Goal: Find contact information: Find contact information

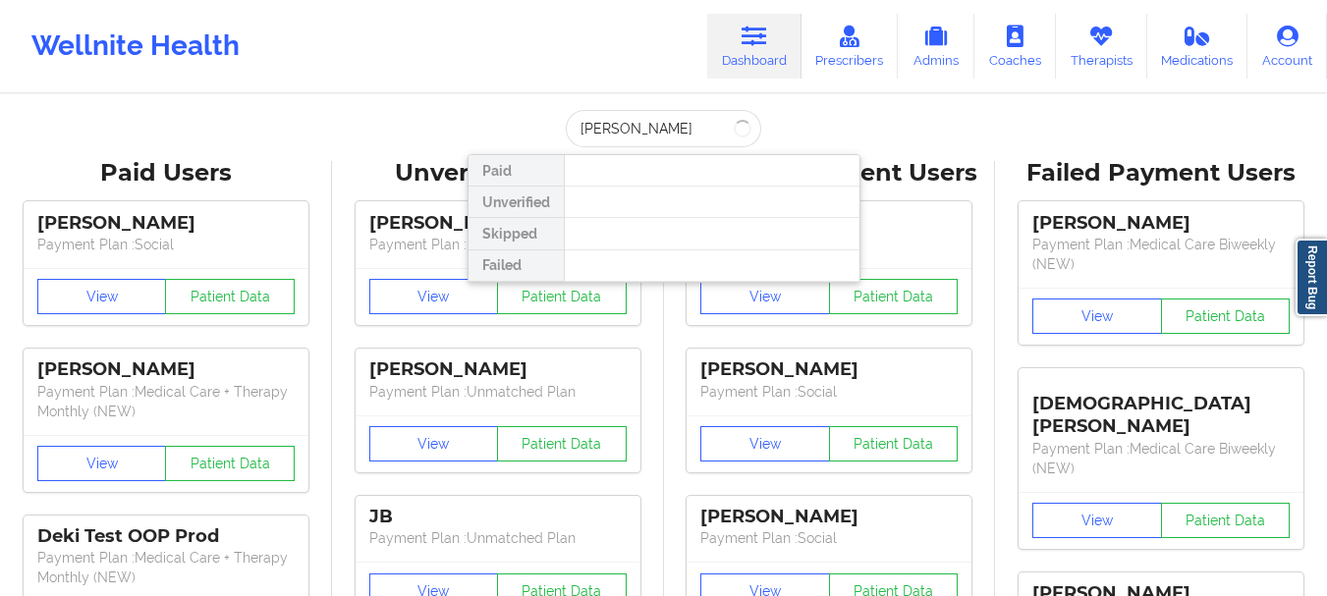
type input "[PERSON_NAME]"
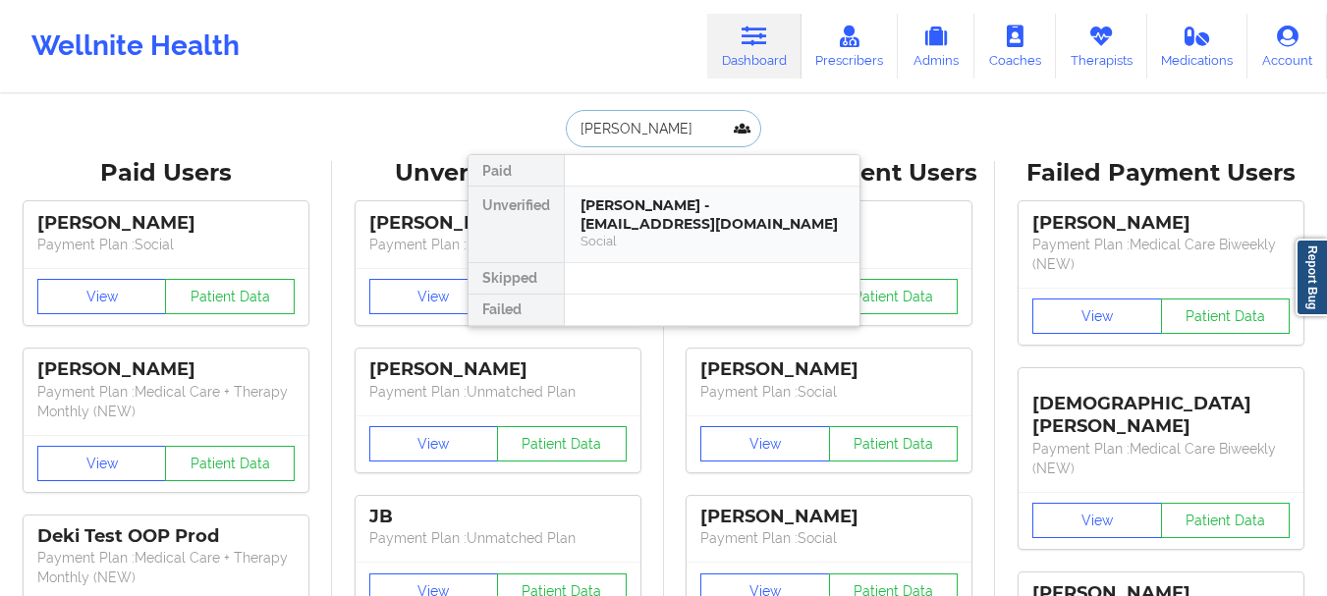
click at [697, 194] on div "[PERSON_NAME] - [EMAIL_ADDRESS][DOMAIN_NAME] Social" at bounding box center [712, 225] width 295 height 76
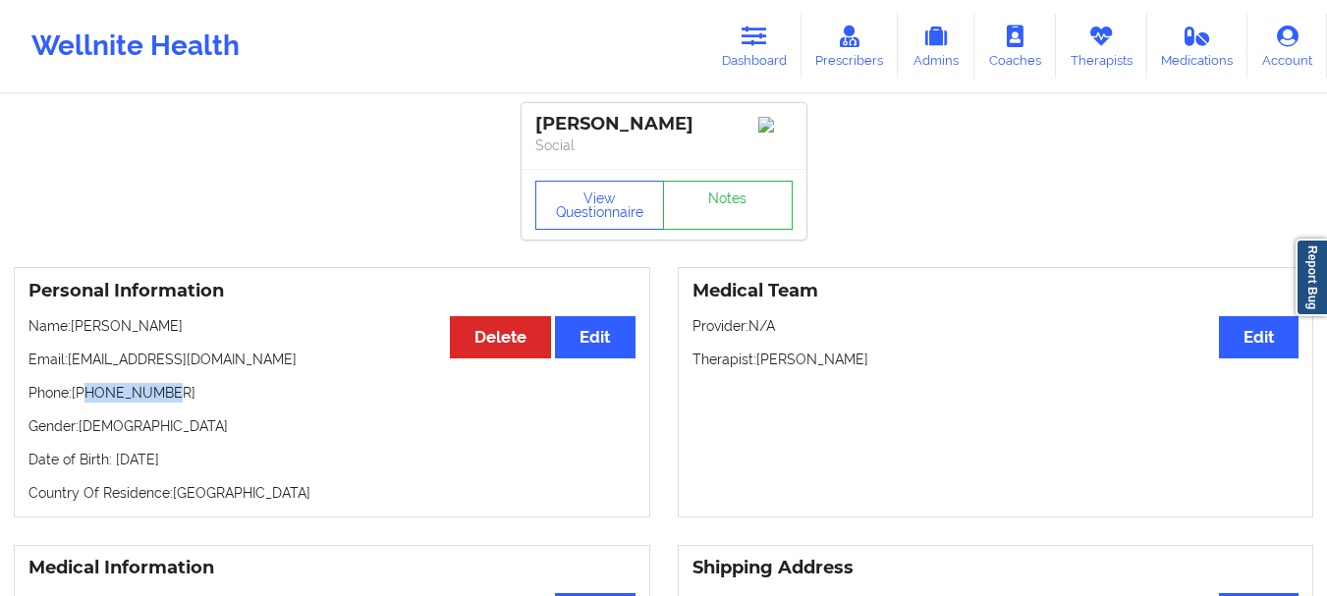
drag, startPoint x: 166, startPoint y: 395, endPoint x: 86, endPoint y: 406, distance: 80.3
click at [86, 403] on p "Phone: [PHONE_NUMBER]" at bounding box center [331, 393] width 607 height 20
copy p "6787191397"
click at [763, 53] on link "Dashboard" at bounding box center [754, 46] width 94 height 65
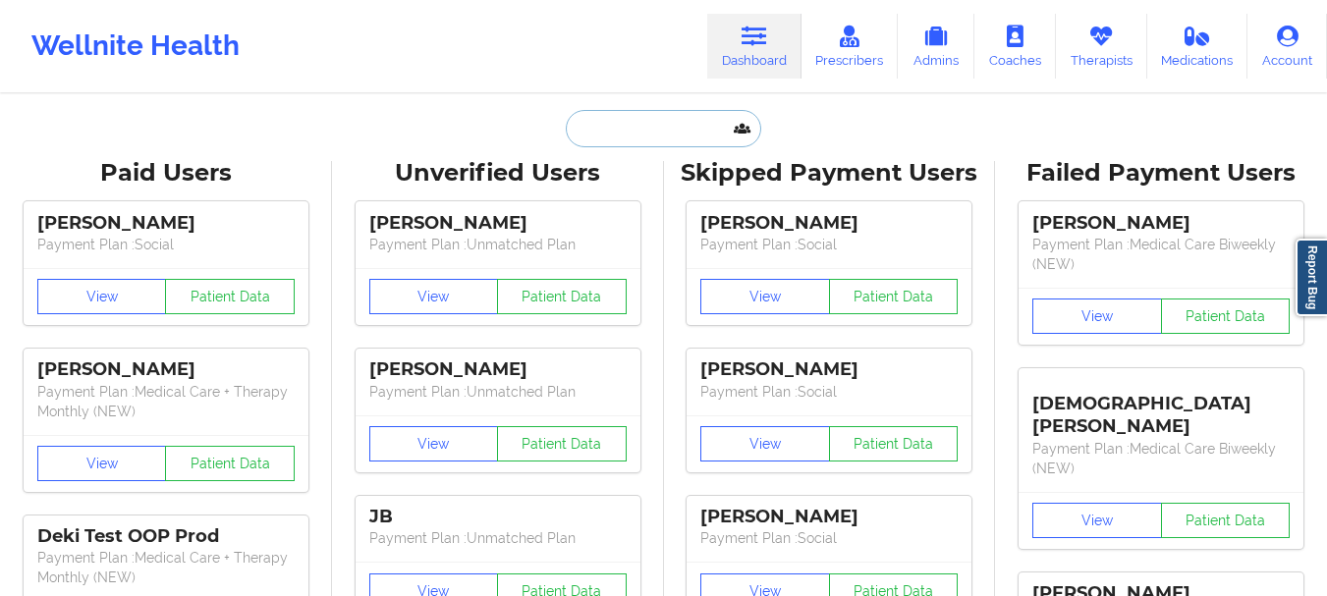
click at [640, 139] on input "text" at bounding box center [663, 128] width 195 height 37
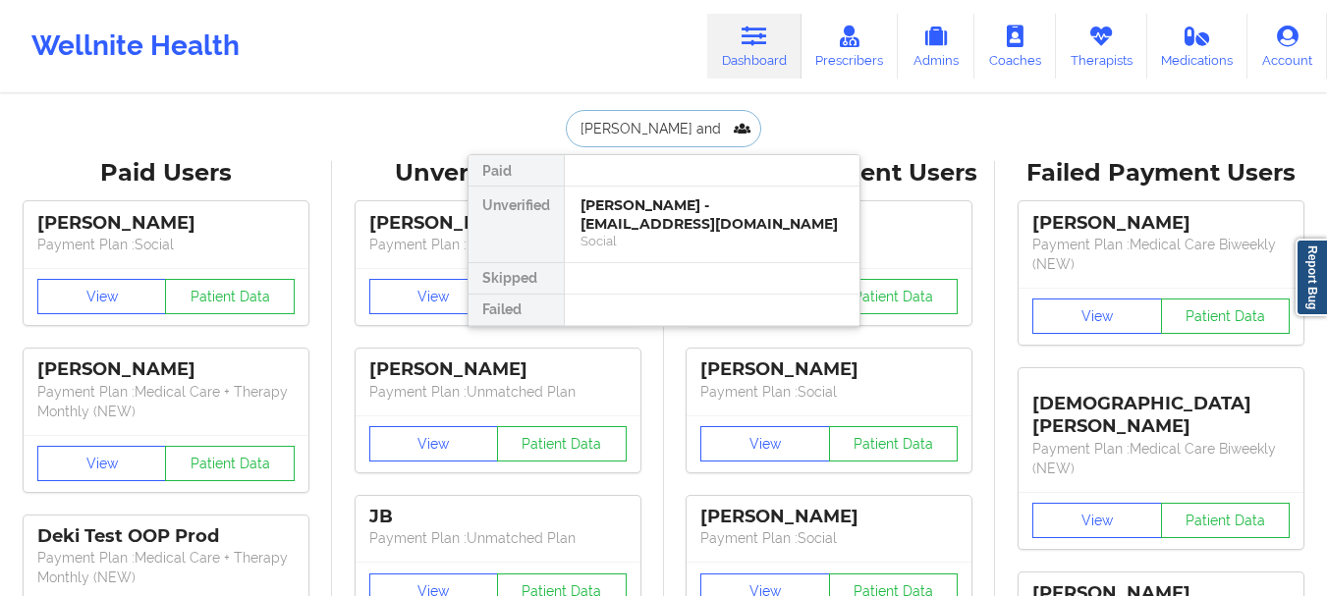
type input "[PERSON_NAME]"
click at [650, 206] on div "[PERSON_NAME] - [EMAIL_ADDRESS][DOMAIN_NAME]" at bounding box center [712, 214] width 263 height 36
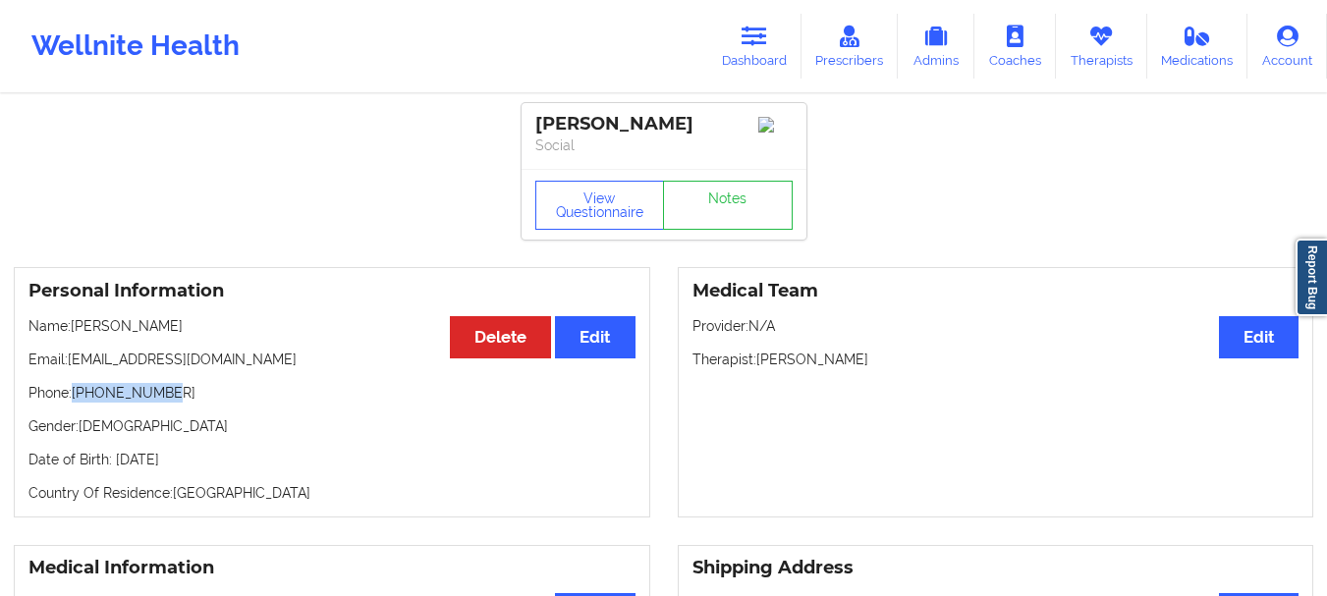
drag, startPoint x: 170, startPoint y: 399, endPoint x: 78, endPoint y: 404, distance: 92.5
click at [78, 403] on p "Phone: [PHONE_NUMBER]" at bounding box center [331, 393] width 607 height 20
click at [97, 403] on p "Phone: [PHONE_NUMBER]" at bounding box center [331, 393] width 607 height 20
drag, startPoint x: 80, startPoint y: 399, endPoint x: 159, endPoint y: 396, distance: 79.6
click at [159, 396] on p "Phone: [PHONE_NUMBER]" at bounding box center [331, 393] width 607 height 20
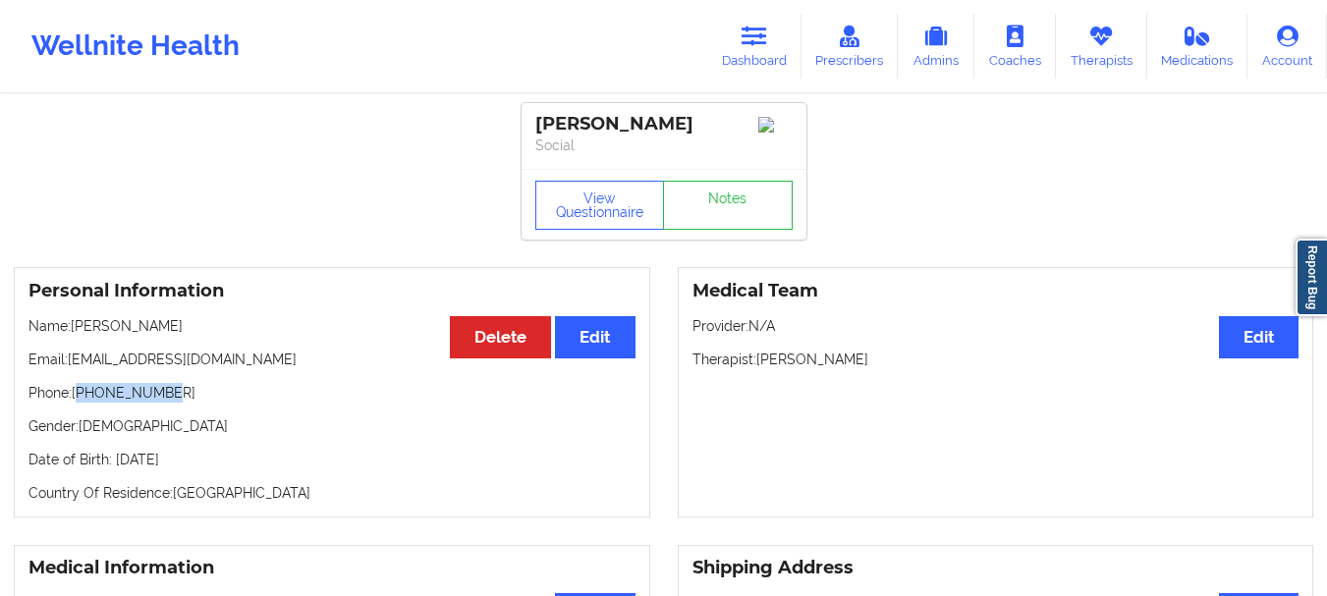
click at [160, 396] on p "Phone: [PHONE_NUMBER]" at bounding box center [331, 393] width 607 height 20
drag, startPoint x: 175, startPoint y: 400, endPoint x: 78, endPoint y: 403, distance: 97.3
click at [78, 403] on p "Phone: [PHONE_NUMBER]" at bounding box center [331, 393] width 607 height 20
copy p "[PHONE_NUMBER]"
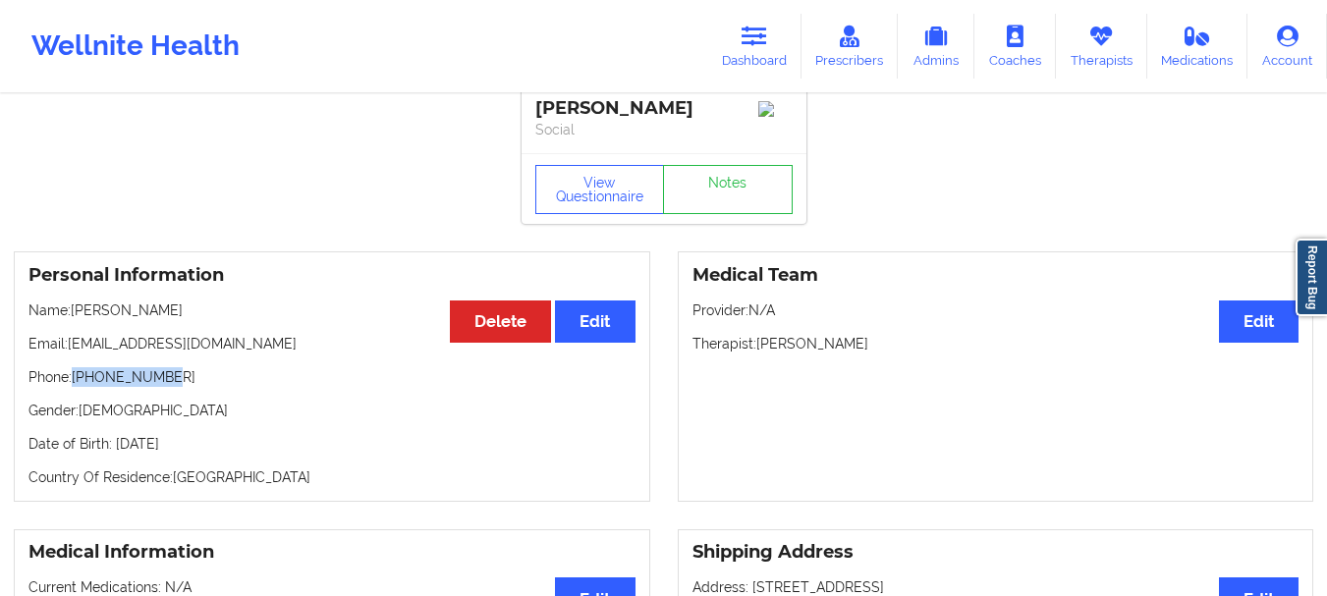
scroll to position [8, 0]
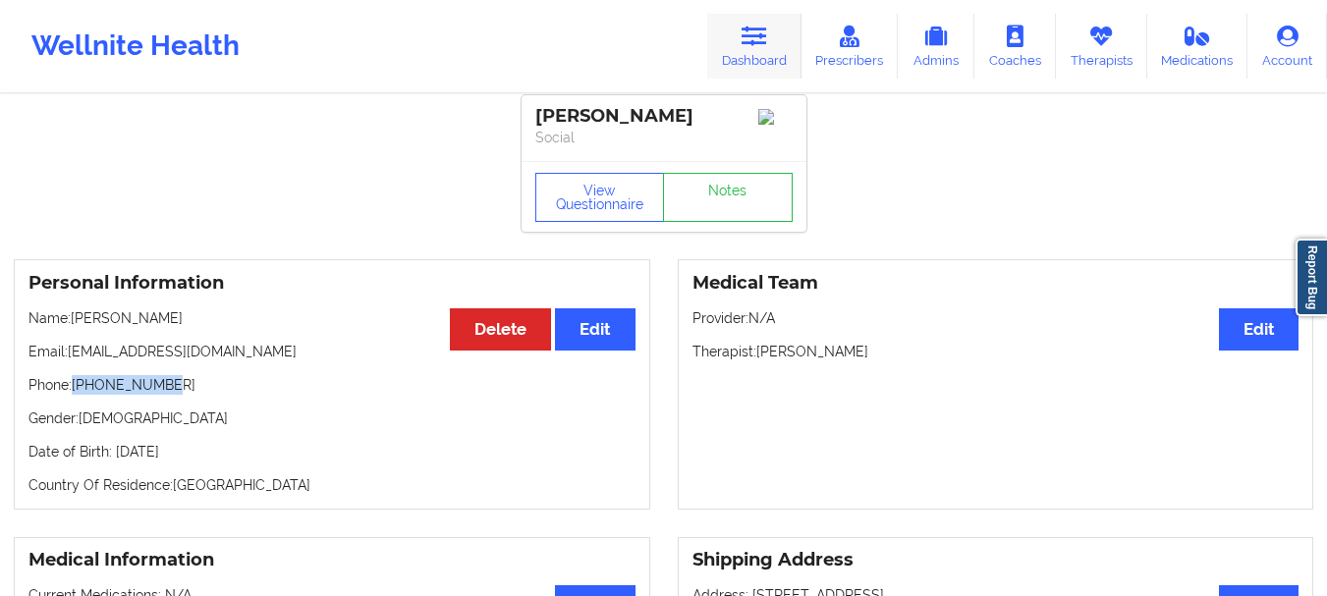
click at [757, 73] on link "Dashboard" at bounding box center [754, 46] width 94 height 65
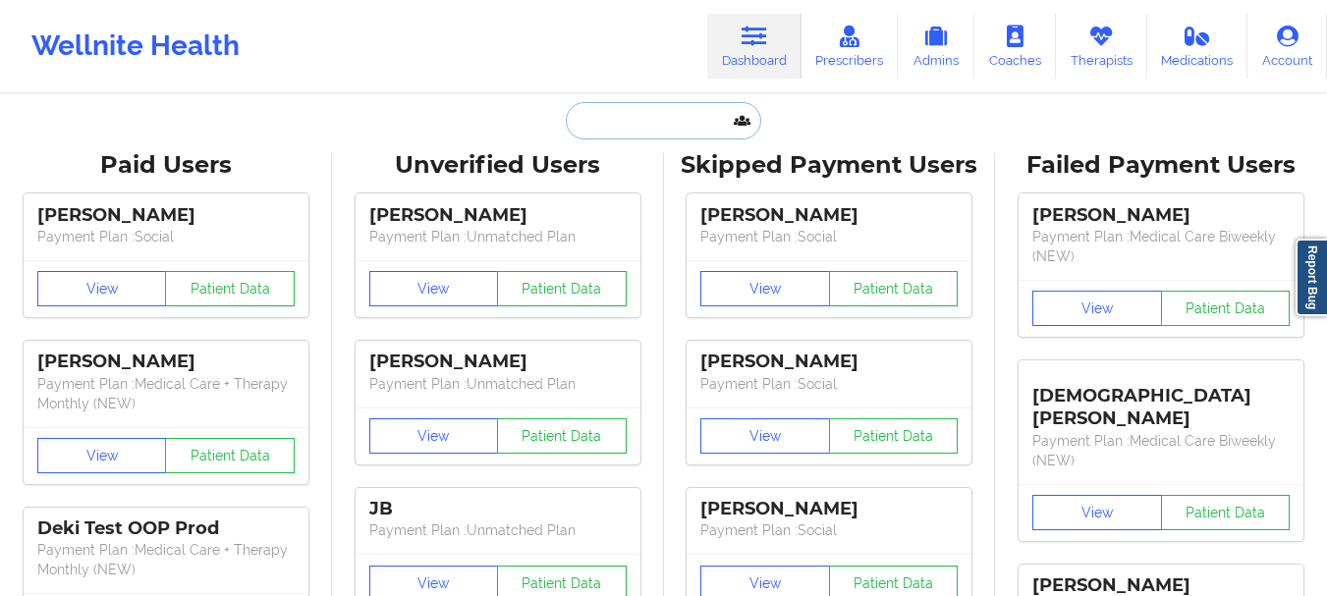
click at [637, 129] on input "text" at bounding box center [663, 120] width 195 height 37
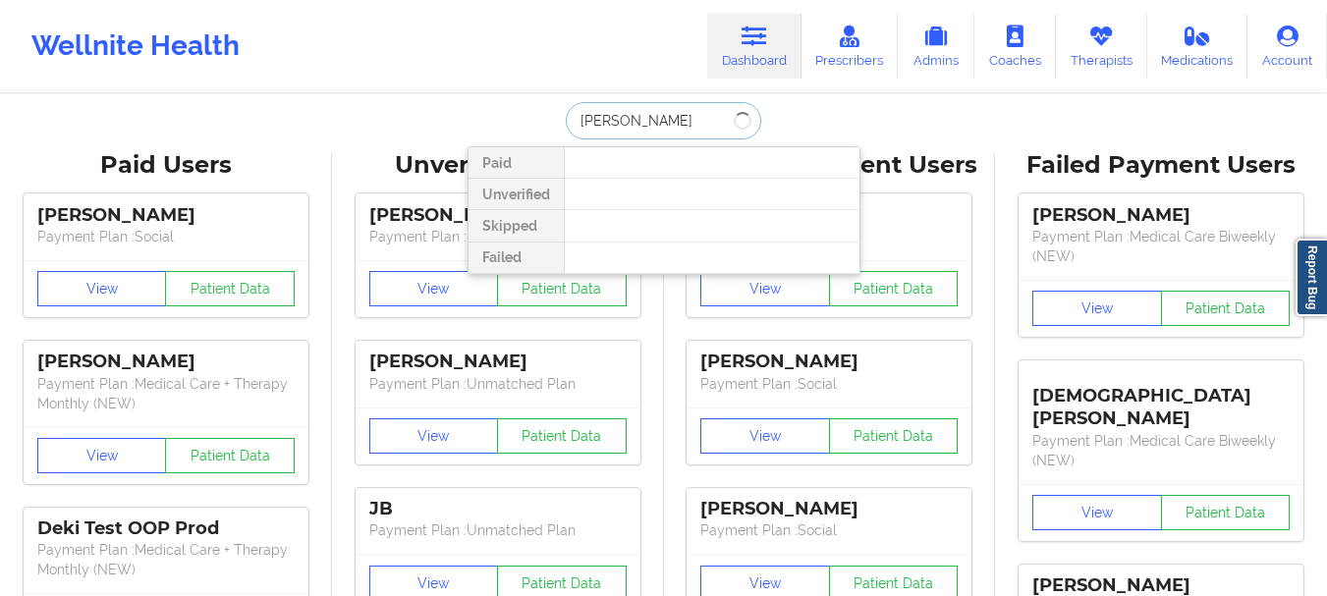
type input "[PERSON_NAME]"
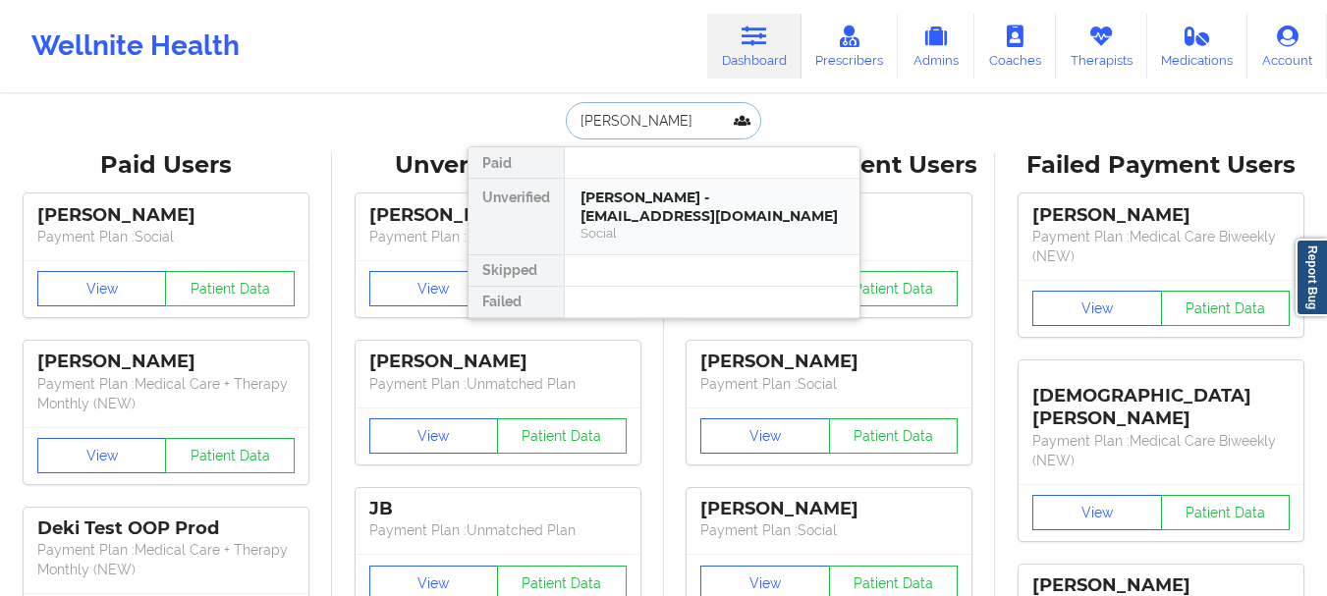
click at [654, 201] on div "[PERSON_NAME] - [EMAIL_ADDRESS][DOMAIN_NAME]" at bounding box center [712, 207] width 263 height 36
